Goal: Navigation & Orientation: Find specific page/section

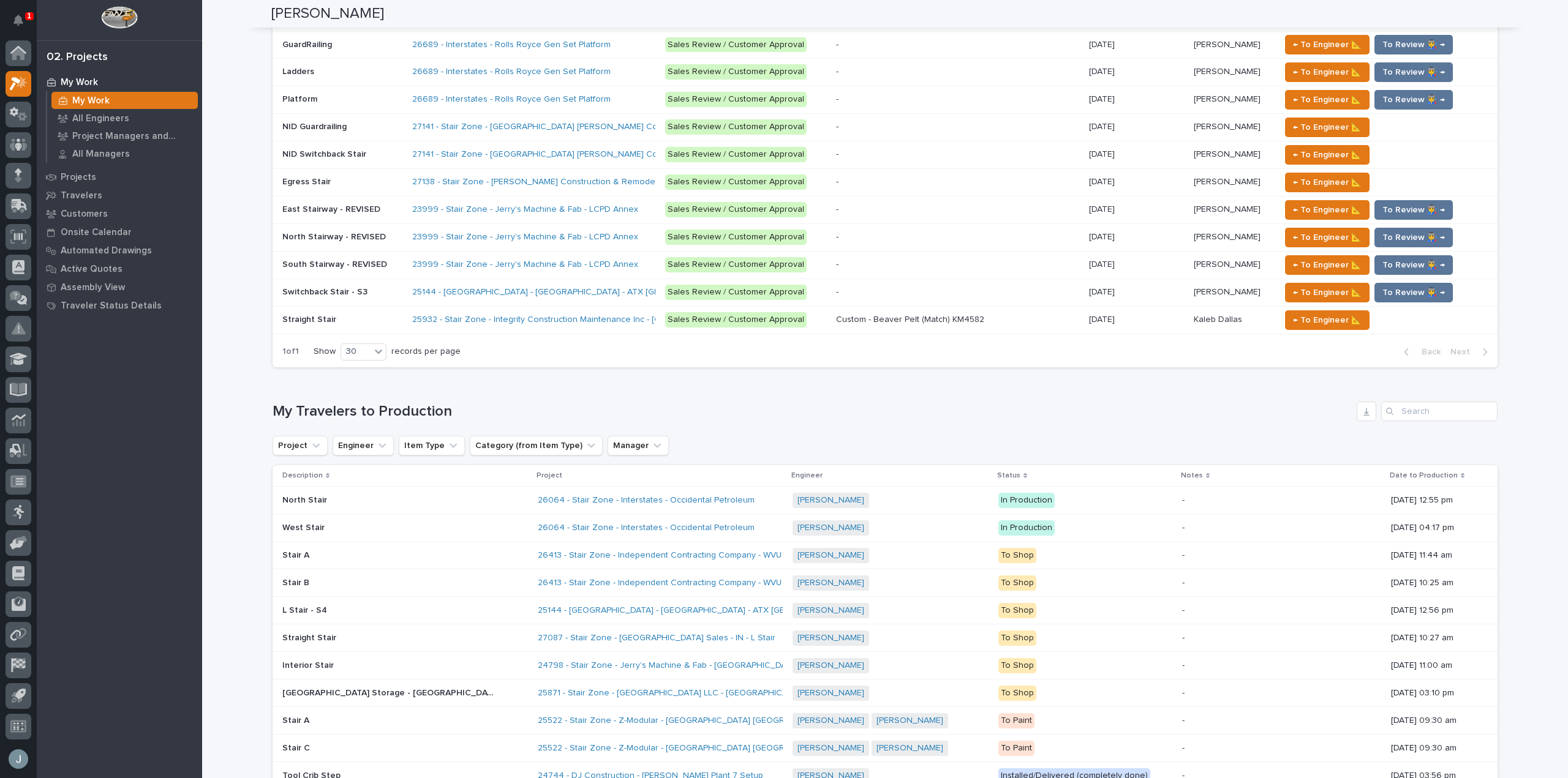
scroll to position [919, 0]
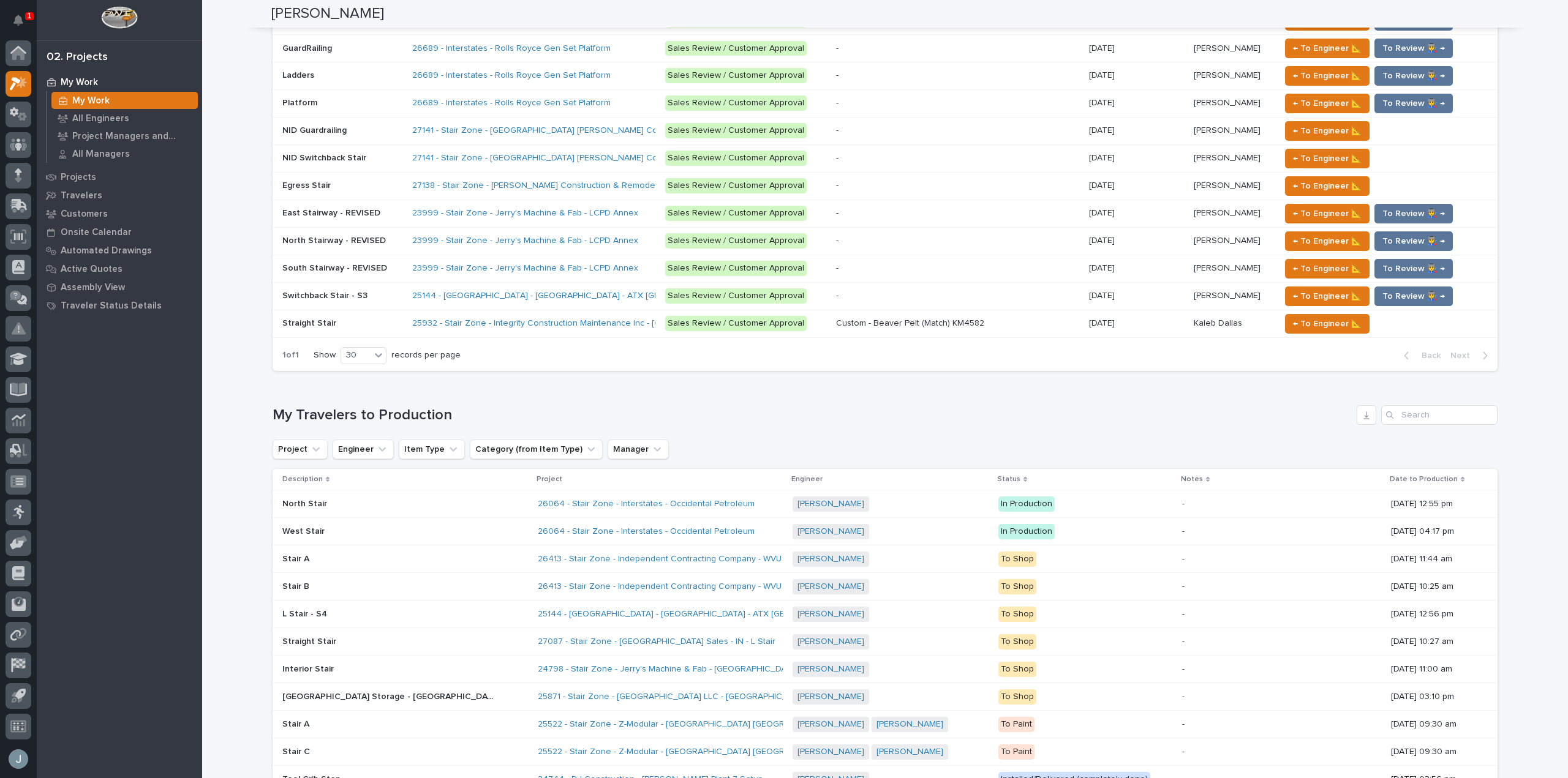
click at [26, 19] on div "1" at bounding box center [29, 16] width 9 height 8
click at [26, 19] on button "Notifications" at bounding box center [18, 20] width 26 height 26
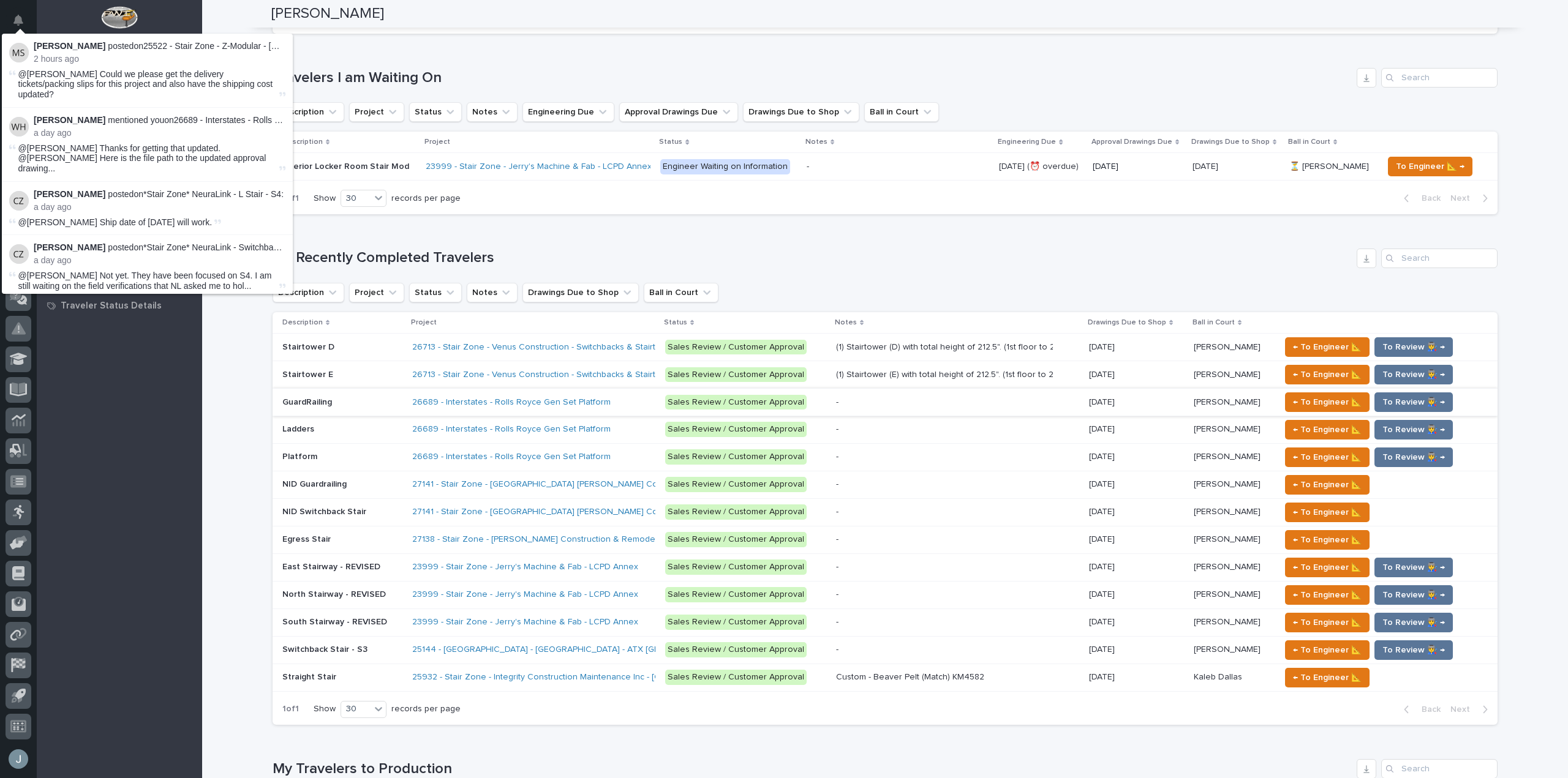
scroll to position [552, 0]
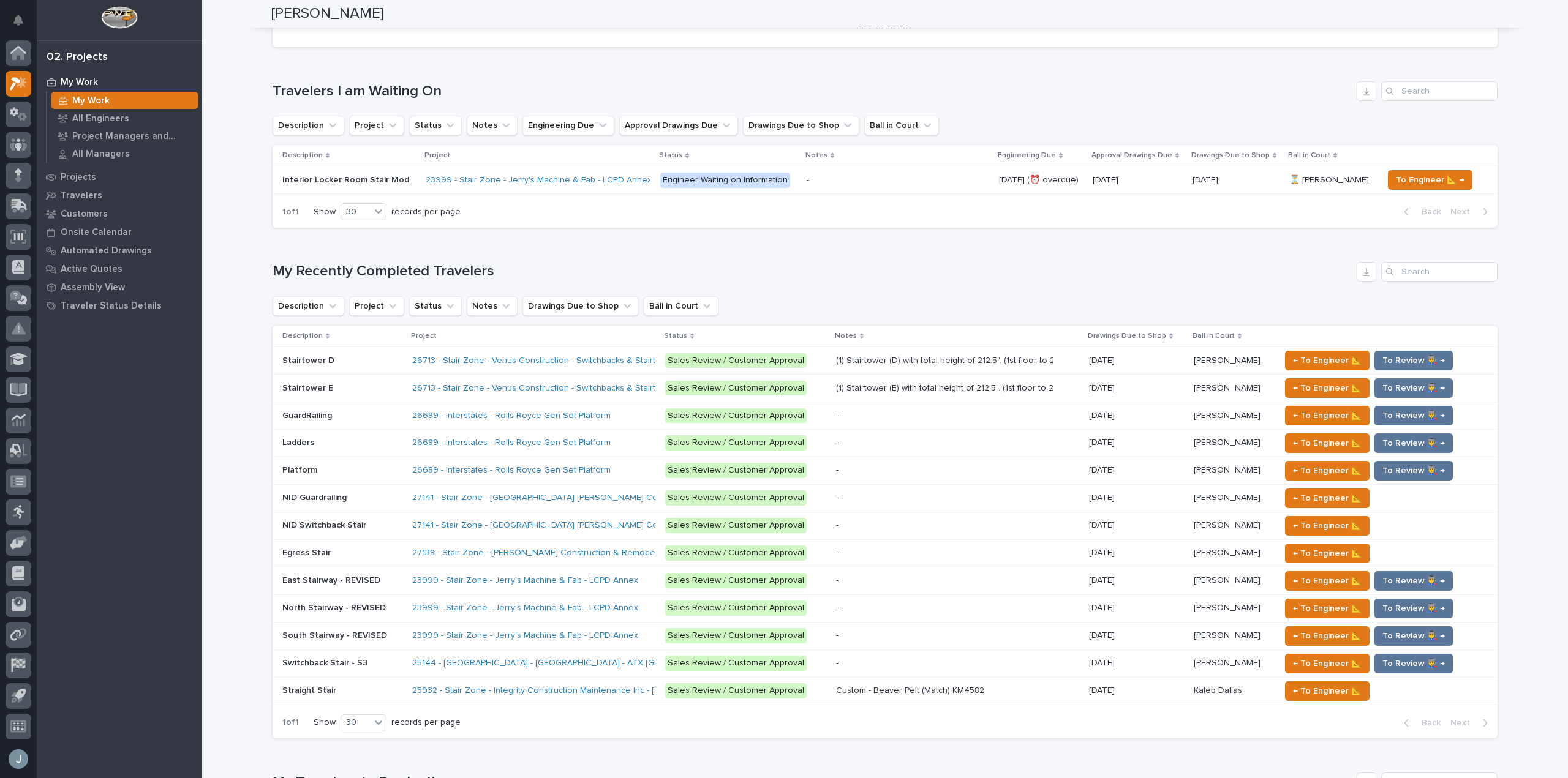
click at [493, 22] on div "[PERSON_NAME]" at bounding box center [885, 14] width 1228 height 28
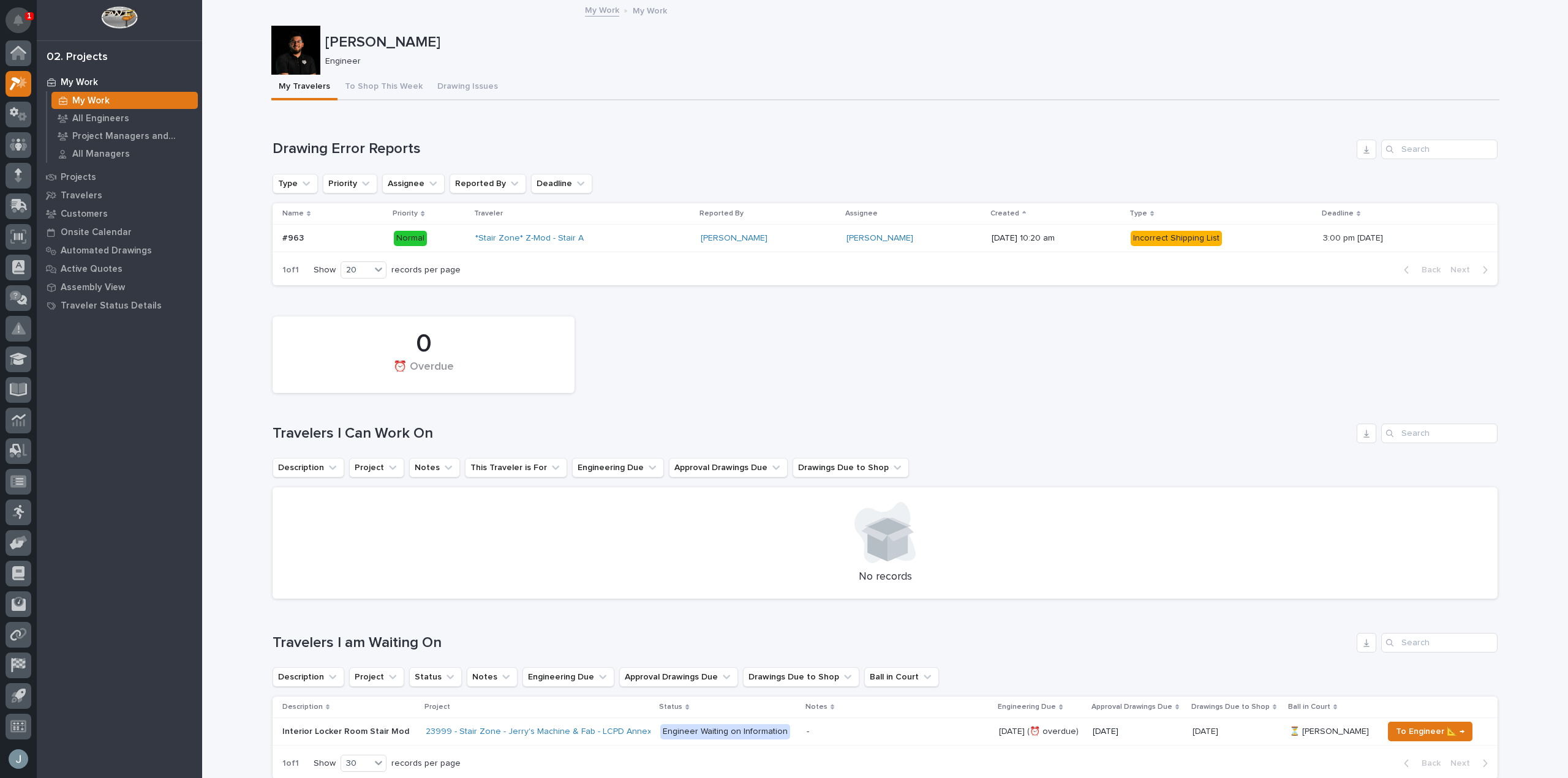
click at [24, 29] on button "Notifications" at bounding box center [18, 20] width 26 height 26
click at [24, 28] on button "Notifications" at bounding box center [18, 20] width 26 height 26
